Goal: Navigation & Orientation: Find specific page/section

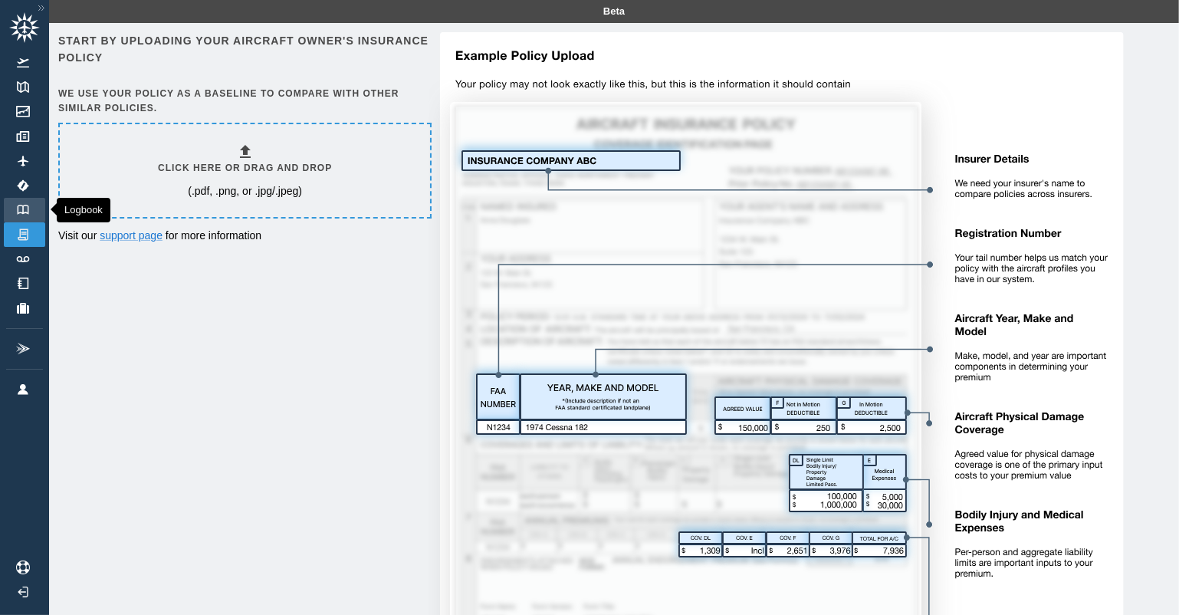
click at [28, 213] on img at bounding box center [23, 210] width 17 height 10
click at [38, 250] on link "Track Logs" at bounding box center [24, 259] width 41 height 25
click at [34, 281] on link "Directory" at bounding box center [24, 283] width 41 height 25
